Goal: Task Accomplishment & Management: Use online tool/utility

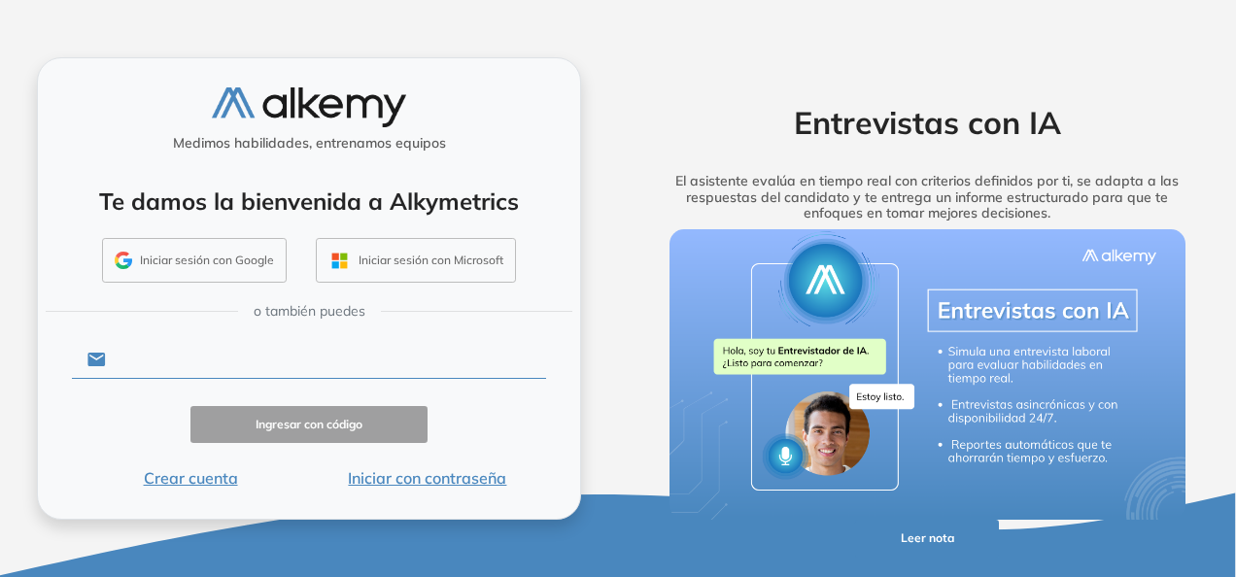
click at [238, 364] on input "text" at bounding box center [326, 359] width 440 height 37
type input "**********"
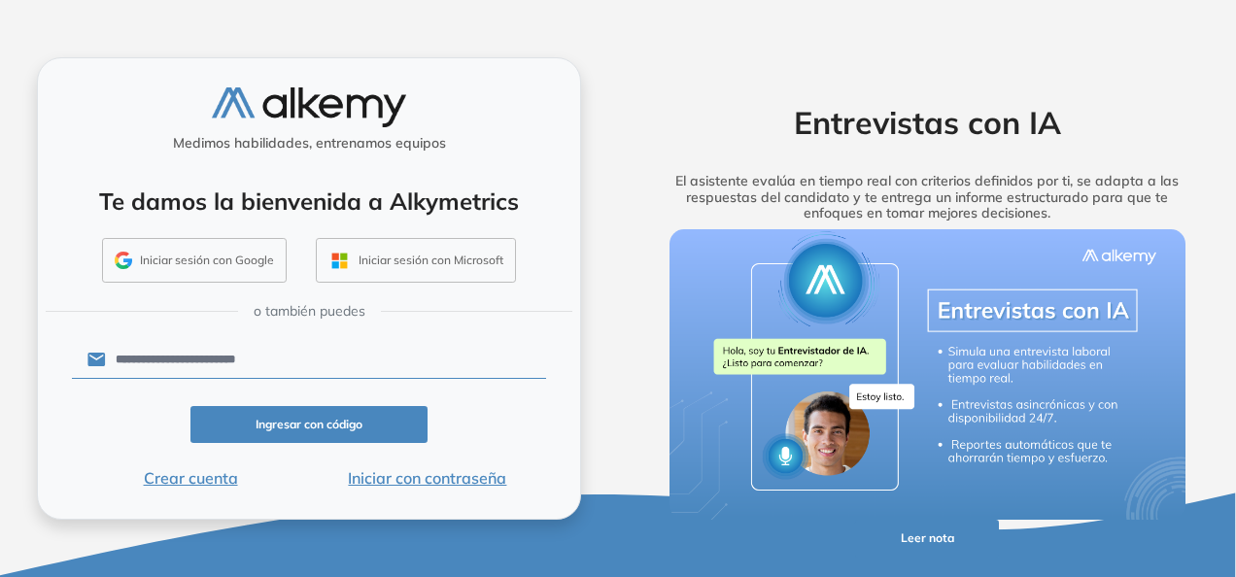
click at [428, 474] on button "Iniciar con contraseña" at bounding box center [427, 477] width 237 height 23
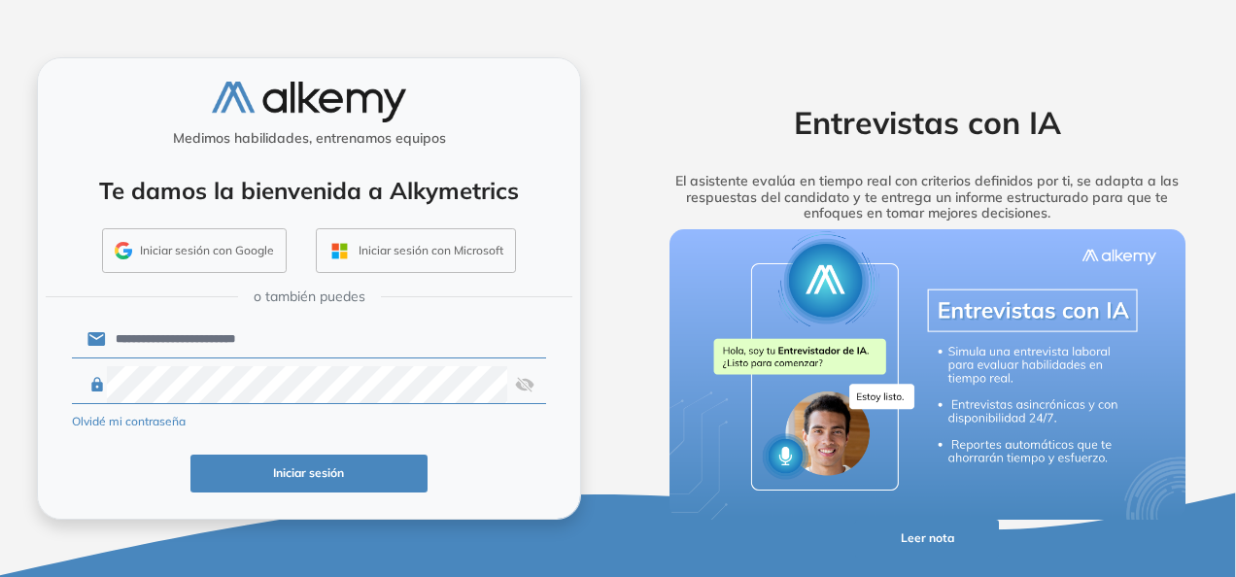
click at [520, 387] on img at bounding box center [524, 384] width 19 height 37
click at [262, 456] on button "Iniciar sesión" at bounding box center [308, 474] width 237 height 38
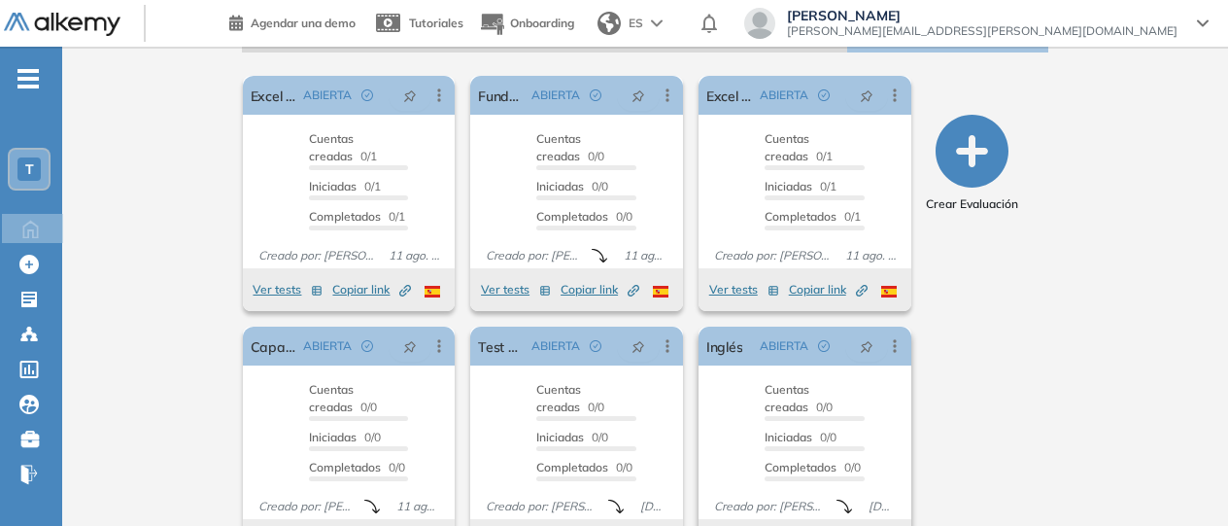
scroll to position [387, 0]
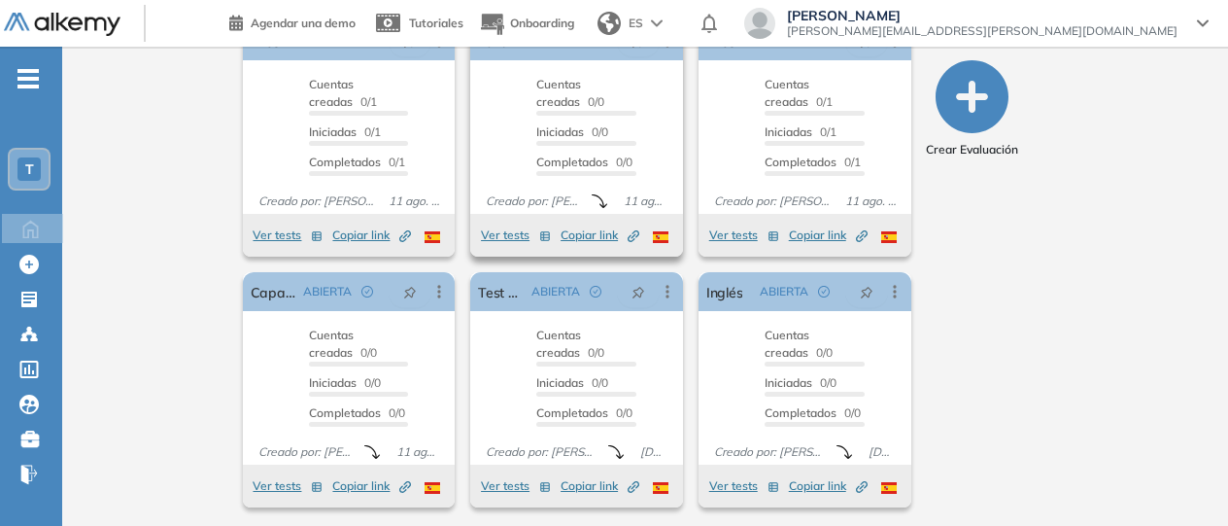
click at [513, 236] on button "Ver tests" at bounding box center [516, 235] width 70 height 23
click at [615, 108] on div "Cuentas creadas 0/0" at bounding box center [586, 96] width 100 height 40
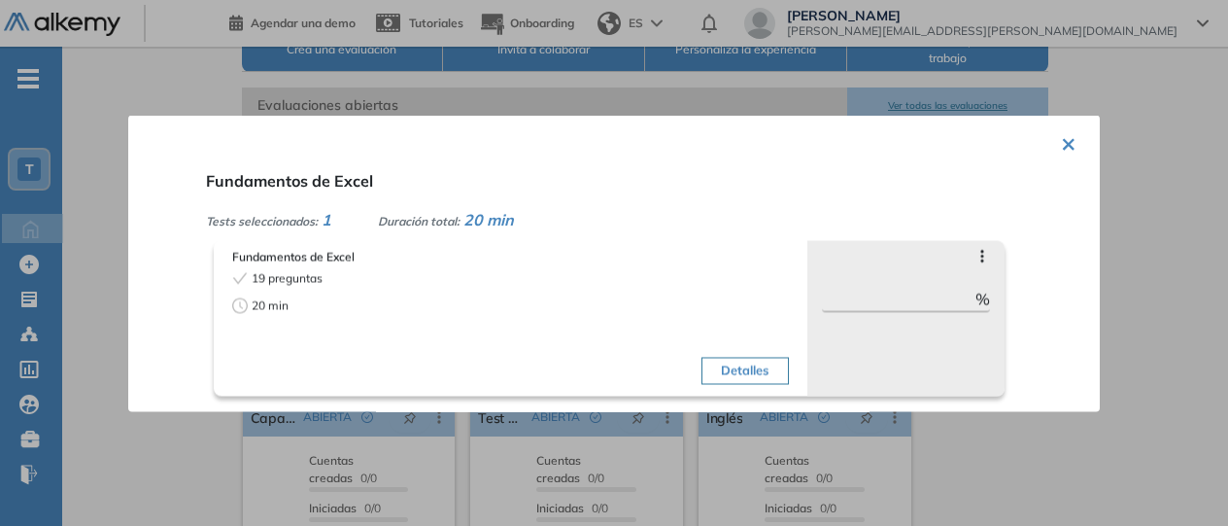
scroll to position [290, 0]
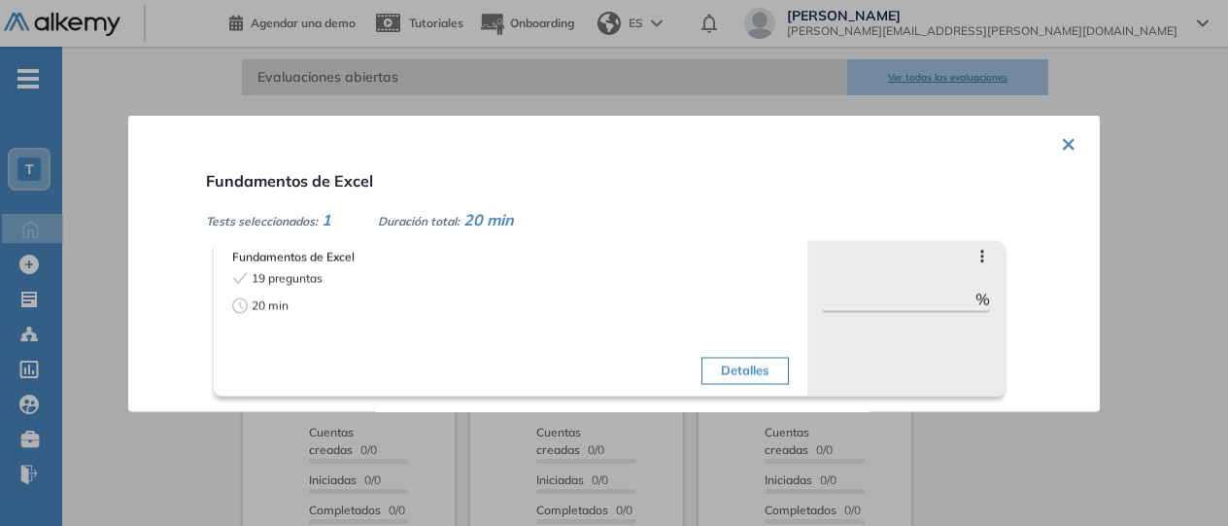
click at [1065, 139] on button "×" at bounding box center [1069, 141] width 16 height 38
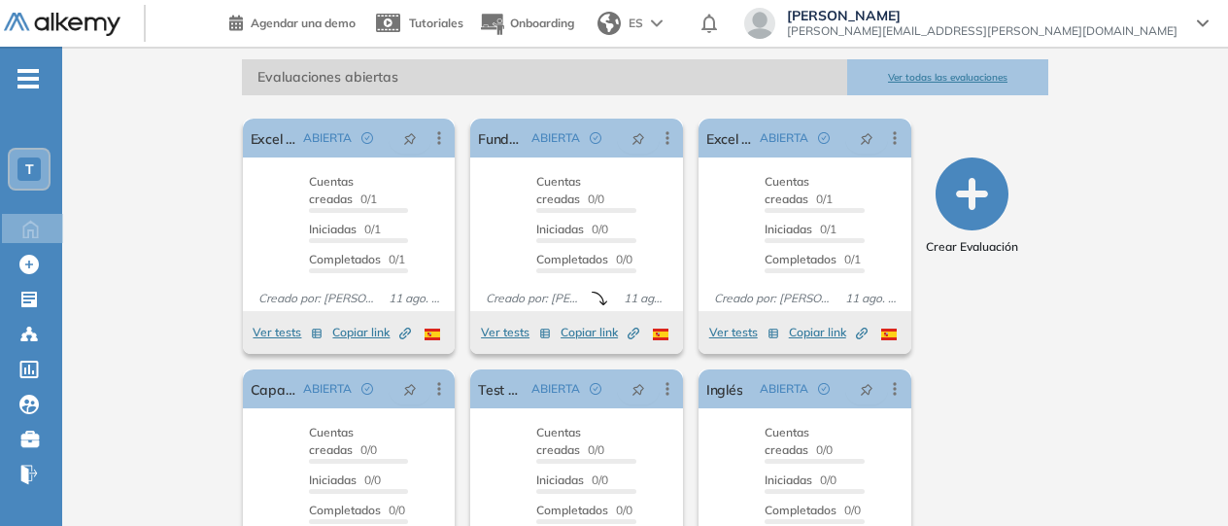
drag, startPoint x: 993, startPoint y: 79, endPoint x: 1097, endPoint y: 172, distance: 139.7
click at [1097, 172] on div "Terpel General [PERSON_NAME] Tu perfil está a un 80% Completar perfil Plan Tria…" at bounding box center [645, 192] width 1166 height 871
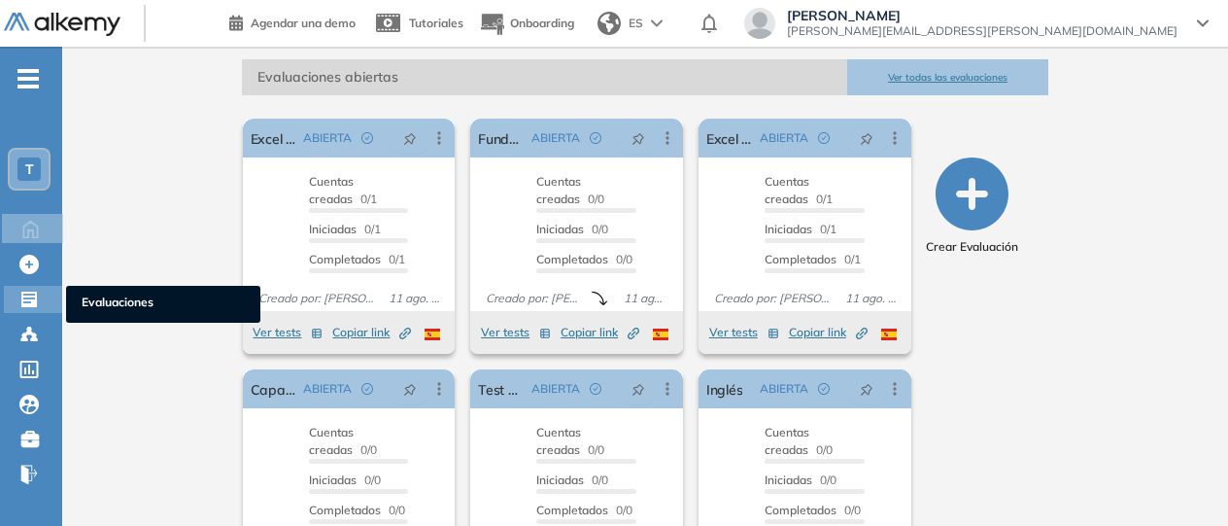
click at [28, 296] on icon at bounding box center [29, 300] width 16 height 16
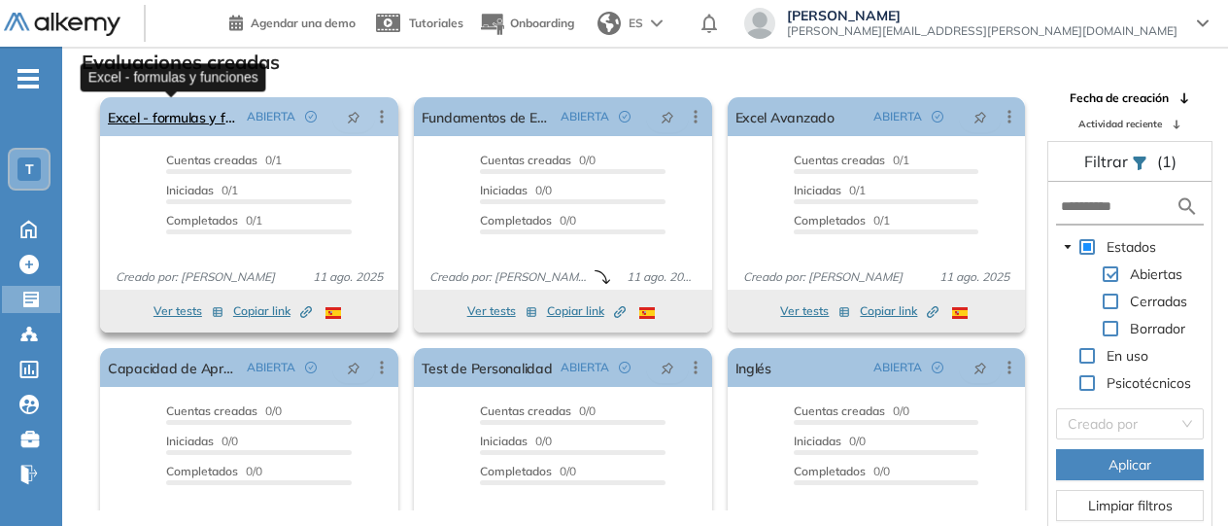
click at [206, 117] on link "Excel - formulas y funciones" at bounding box center [173, 116] width 131 height 39
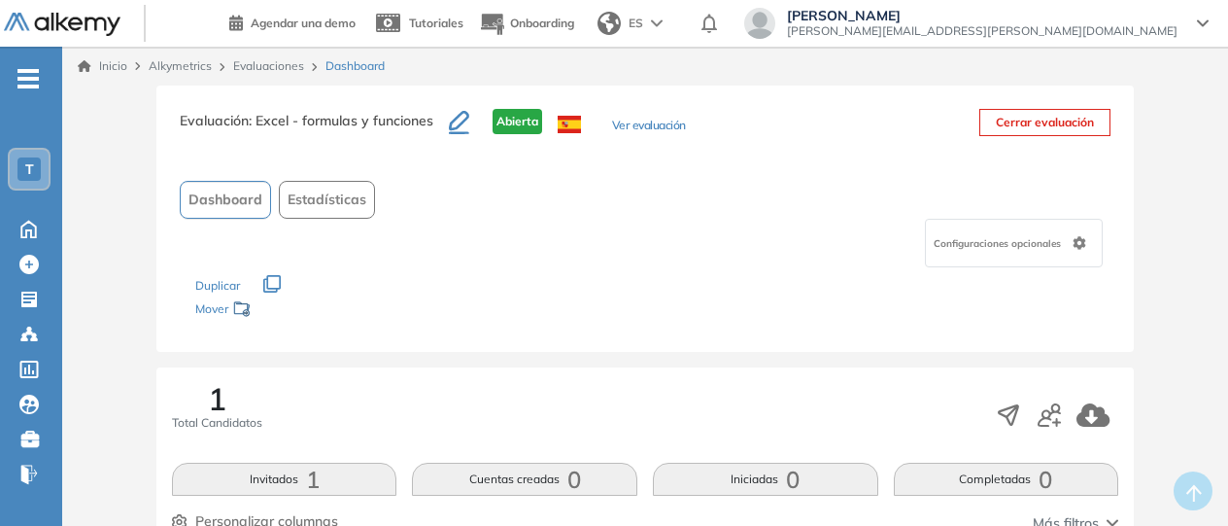
click at [328, 197] on span "Estadísticas" at bounding box center [327, 200] width 79 height 20
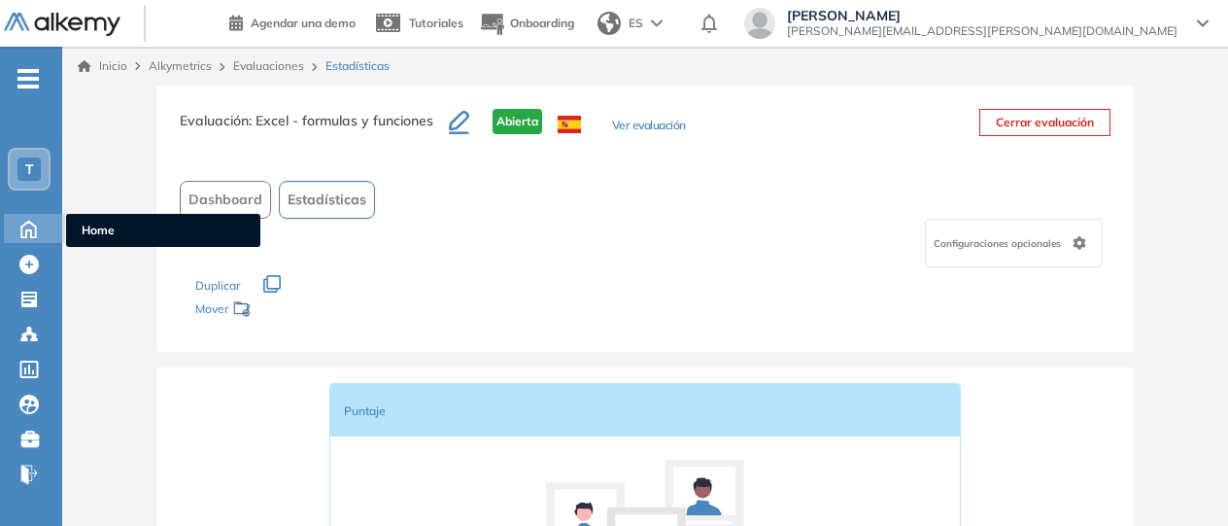
click at [26, 232] on icon at bounding box center [28, 229] width 15 height 17
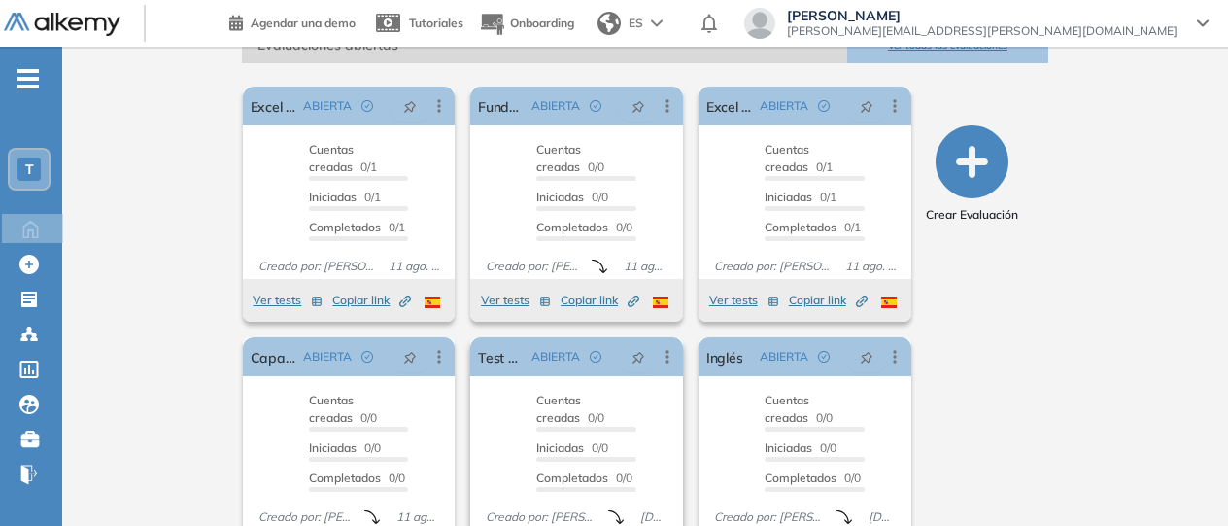
scroll to position [293, 0]
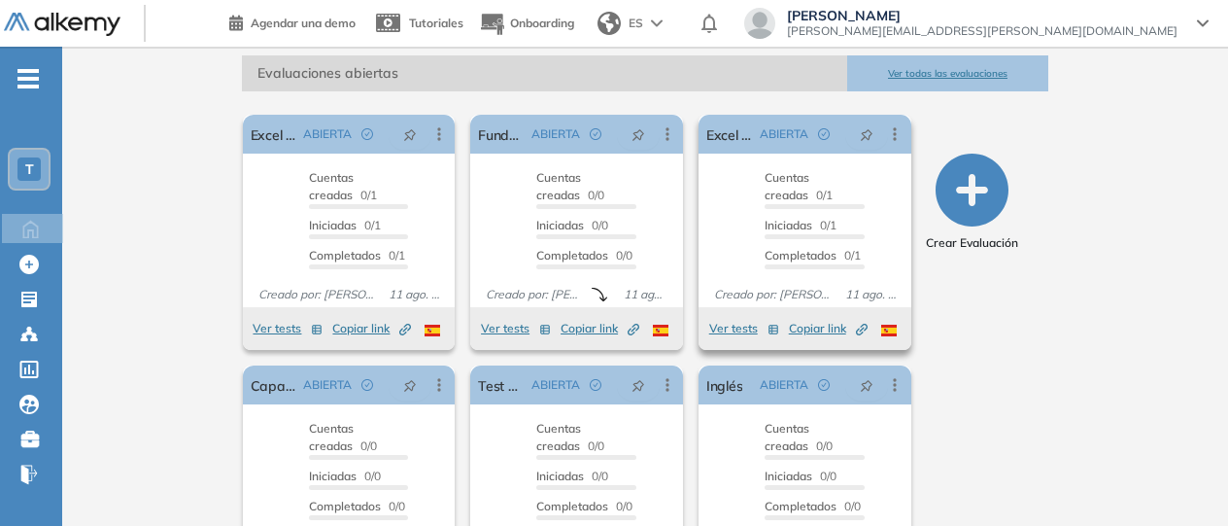
click at [801, 324] on span "Copiar link Created by potrace 1.16, written by [PERSON_NAME] [DATE]-[DATE]" at bounding box center [828, 328] width 79 height 17
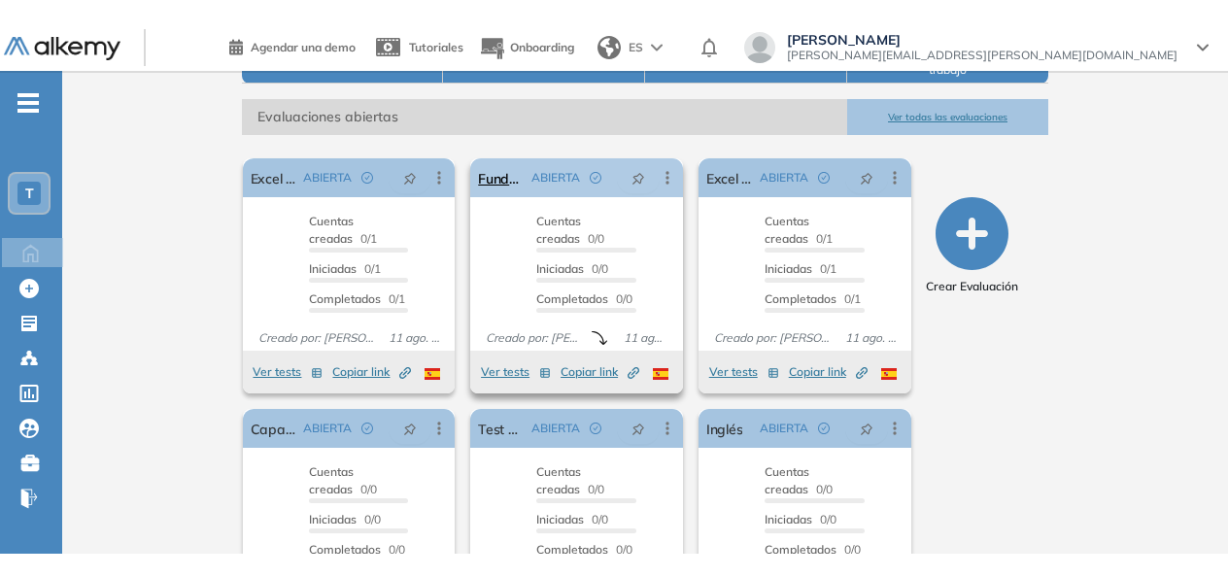
scroll to position [192, 0]
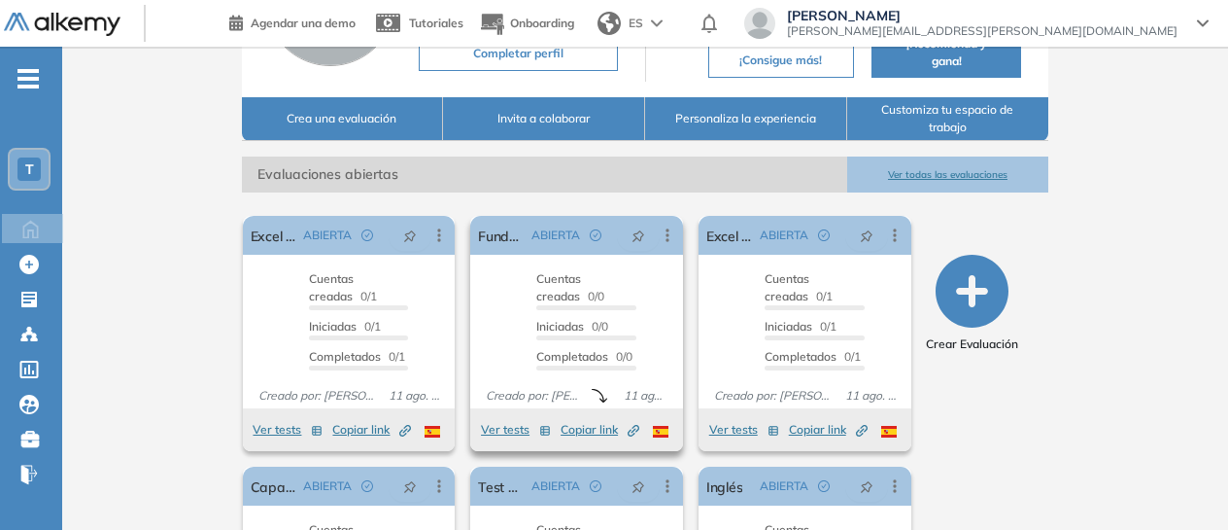
click at [587, 426] on span "Copiar link Created by potrace 1.16, written by [PERSON_NAME] [DATE]-[DATE]" at bounding box center [600, 429] width 79 height 17
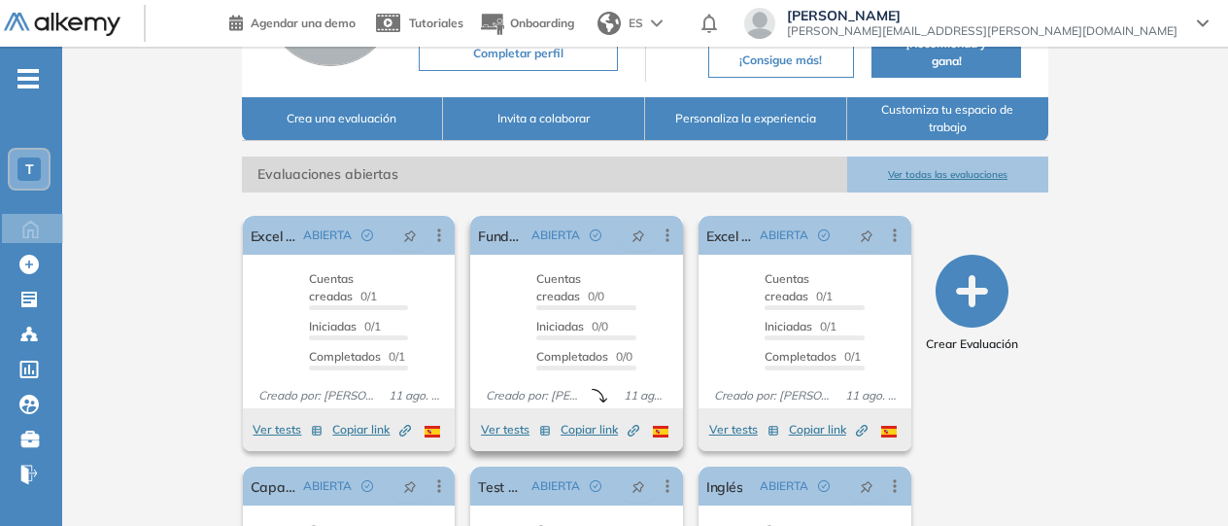
click at [579, 431] on span "Copiar link Created by potrace 1.16, written by [PERSON_NAME] [DATE]-[DATE]" at bounding box center [600, 429] width 79 height 17
click at [594, 425] on span "Copiar link Created by potrace 1.16, written by [PERSON_NAME] [DATE]-[DATE]" at bounding box center [600, 429] width 79 height 17
